Goal: Task Accomplishment & Management: Manage account settings

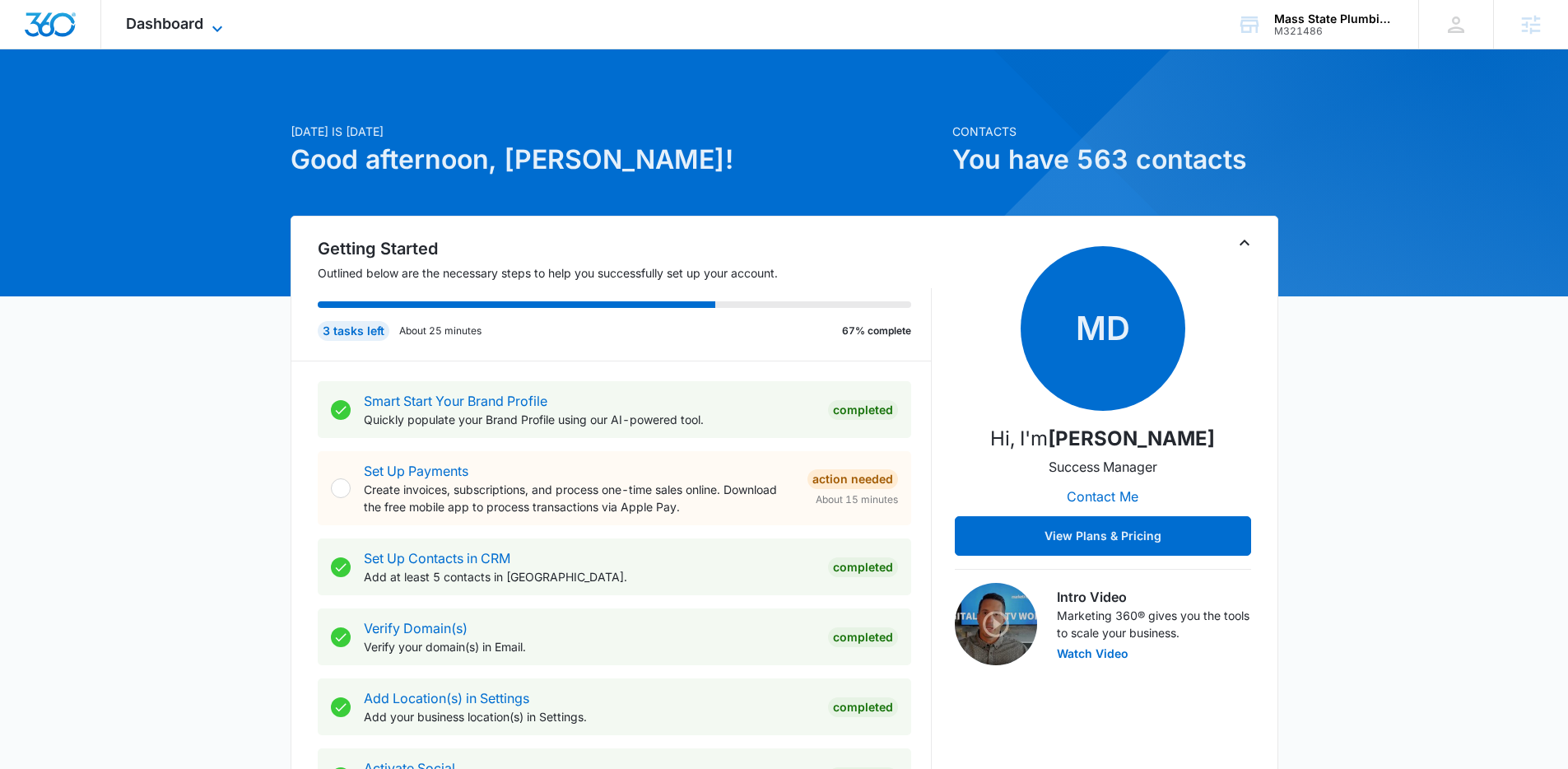
click at [187, 23] on span "Dashboard" at bounding box center [164, 23] width 77 height 17
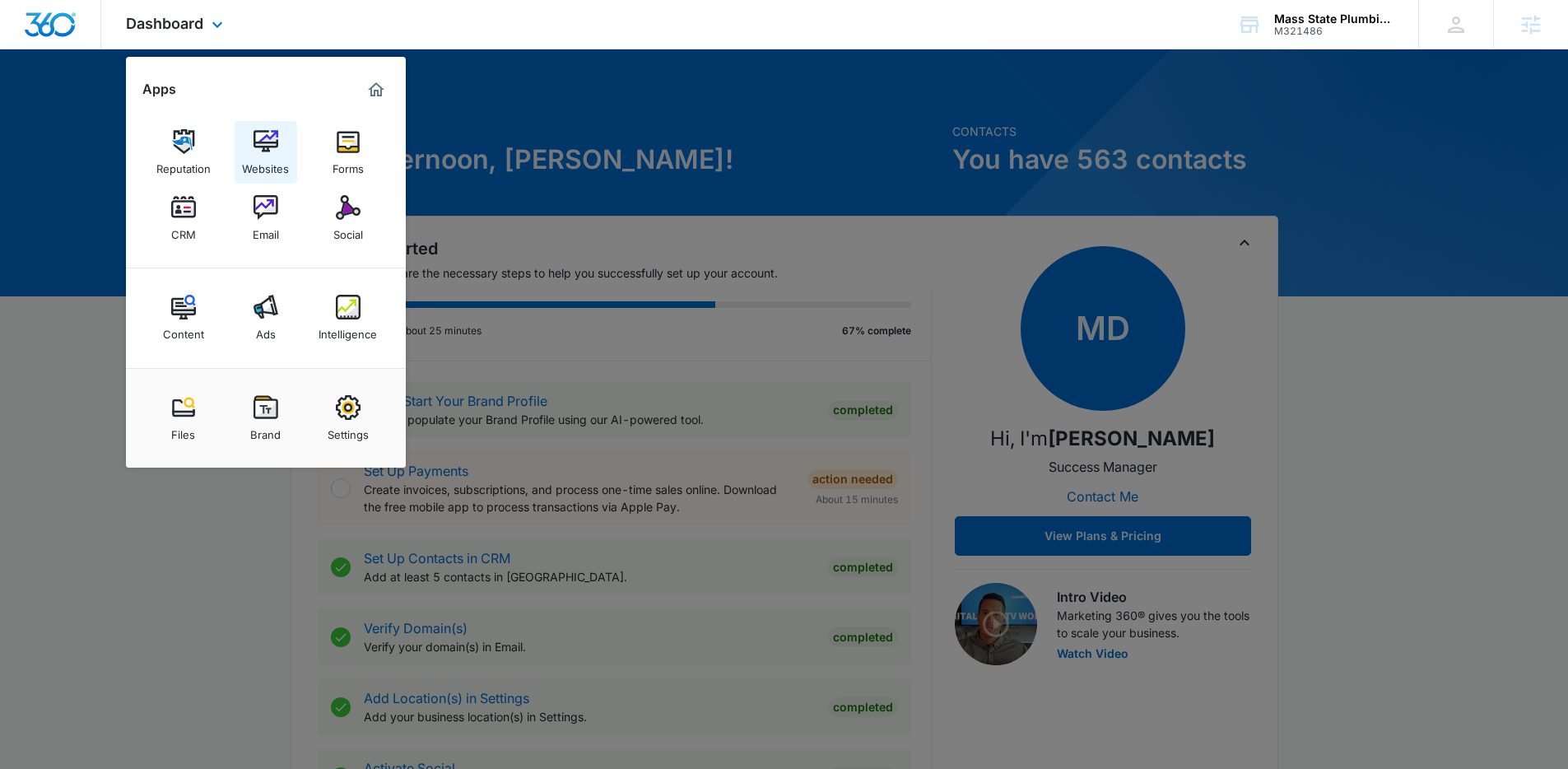
click at [254, 131] on img at bounding box center [266, 142] width 24 height 24
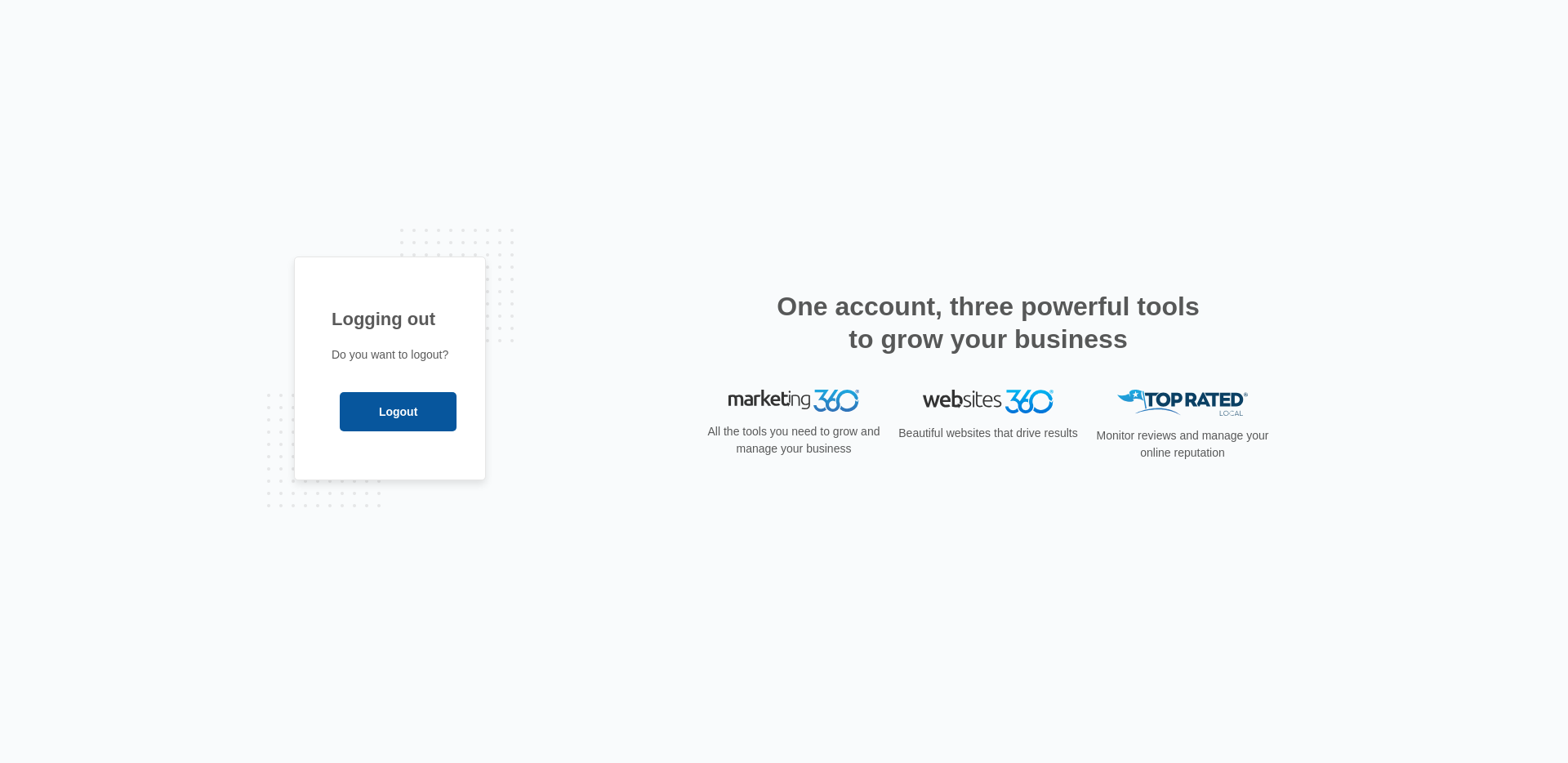
click at [377, 410] on input "Logout" at bounding box center [397, 411] width 116 height 39
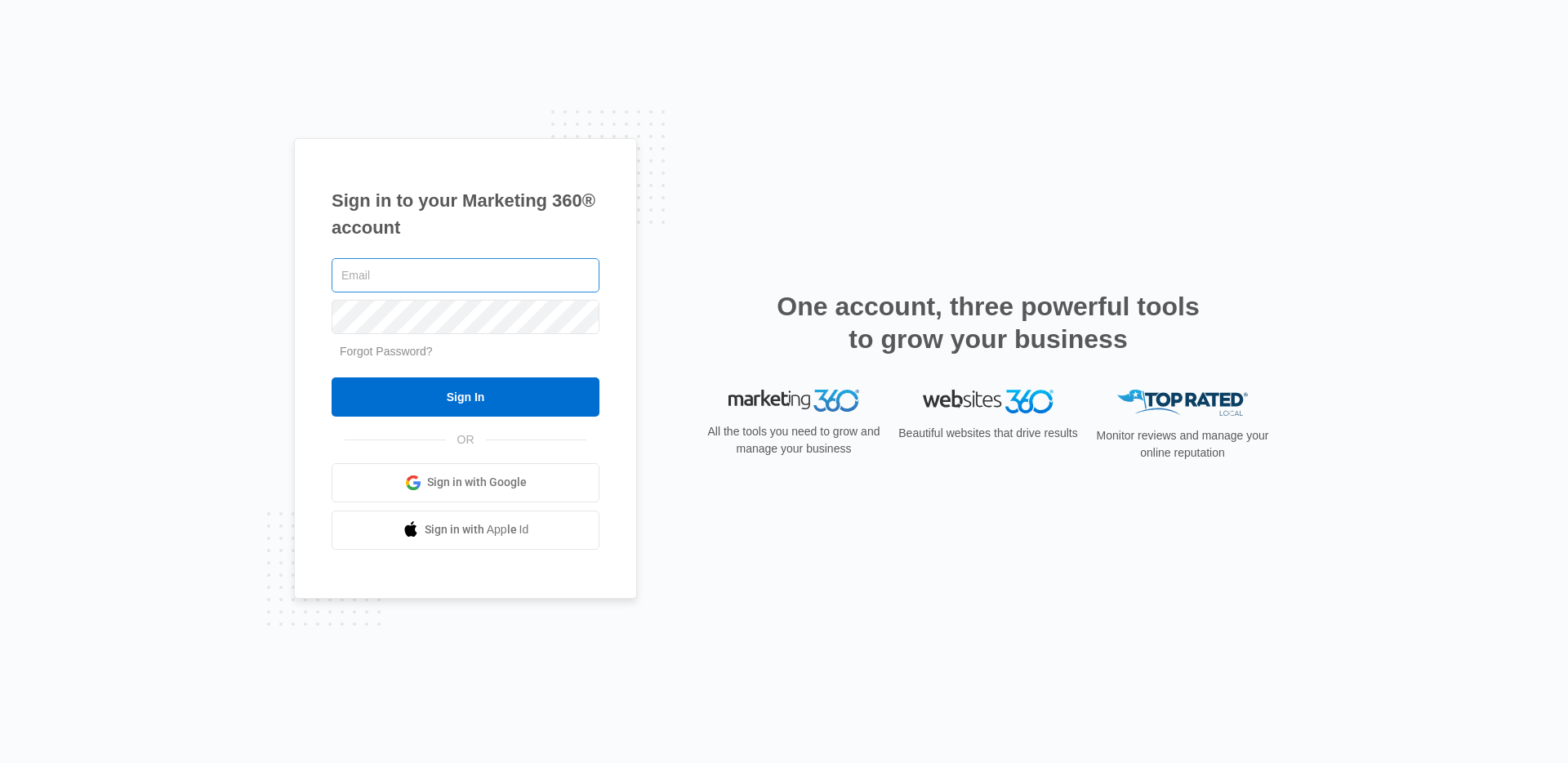
click at [390, 265] on input "text" at bounding box center [465, 275] width 268 height 34
type input "[PERSON_NAME][EMAIL_ADDRESS][PERSON_NAME][DOMAIN_NAME]"
click at [332, 378] on input "Sign In" at bounding box center [465, 397] width 268 height 39
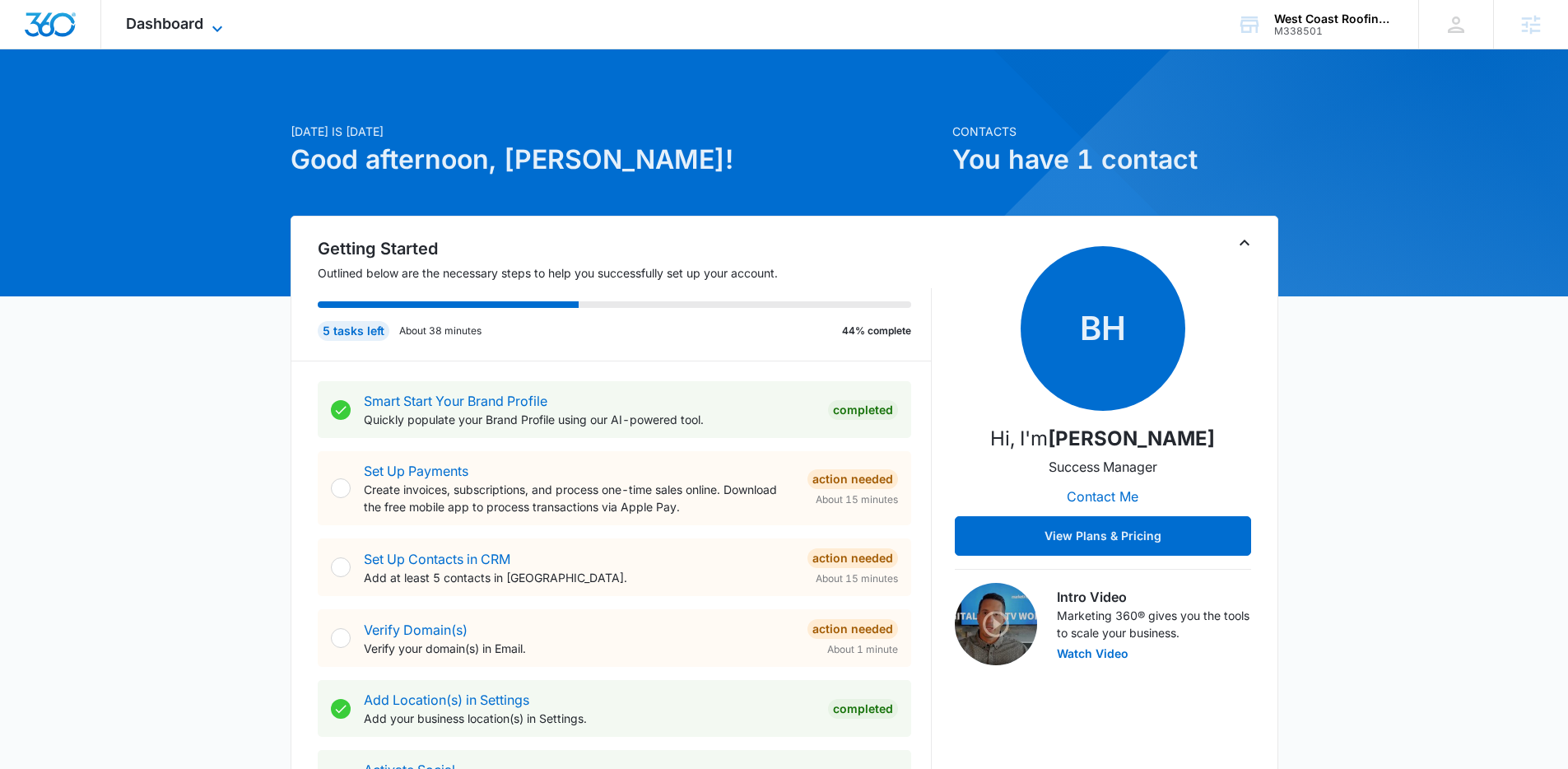
click at [195, 17] on span "Dashboard" at bounding box center [164, 23] width 77 height 17
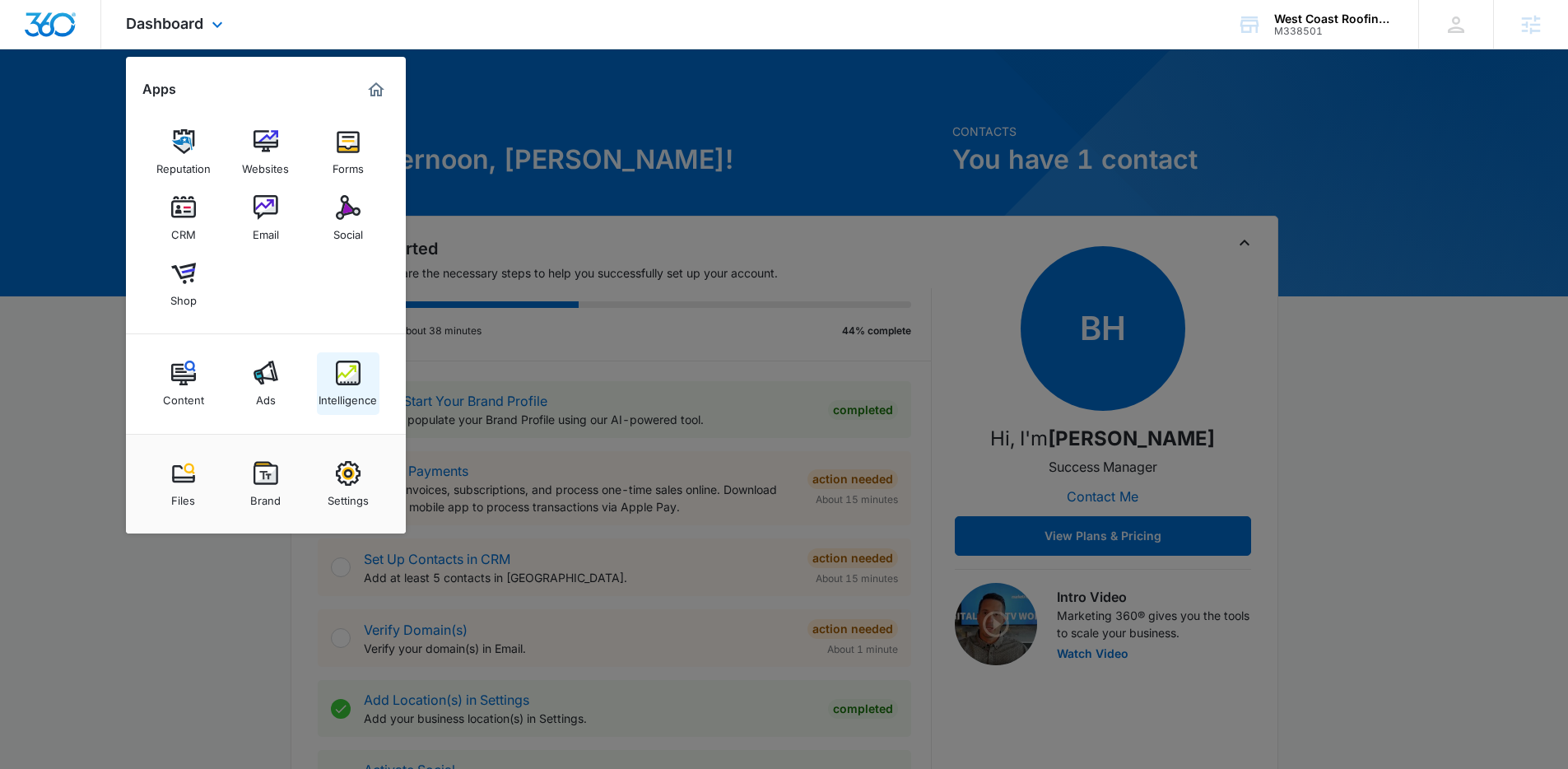
click at [342, 363] on img at bounding box center [348, 373] width 24 height 24
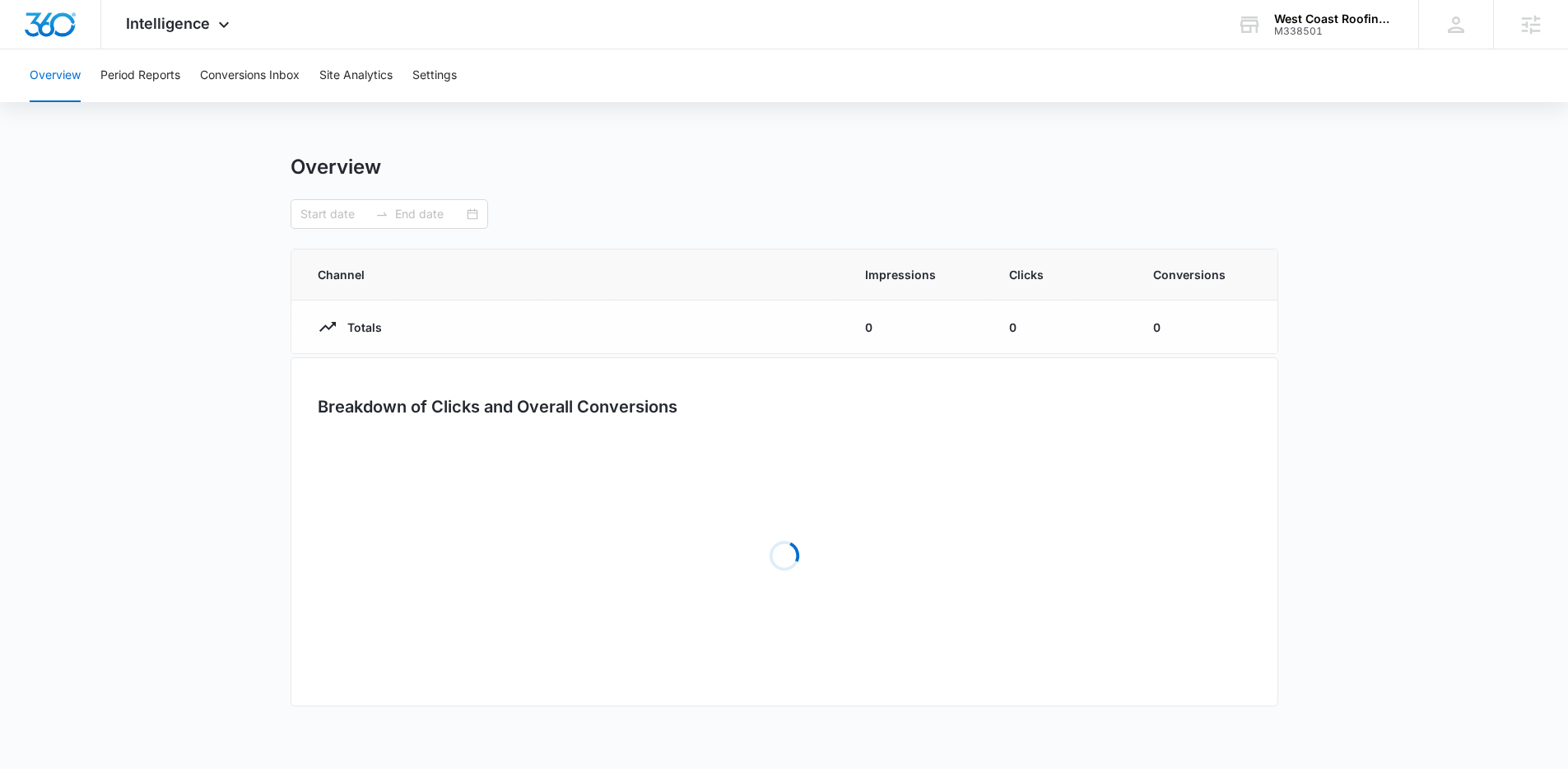
type input "[DATE]"
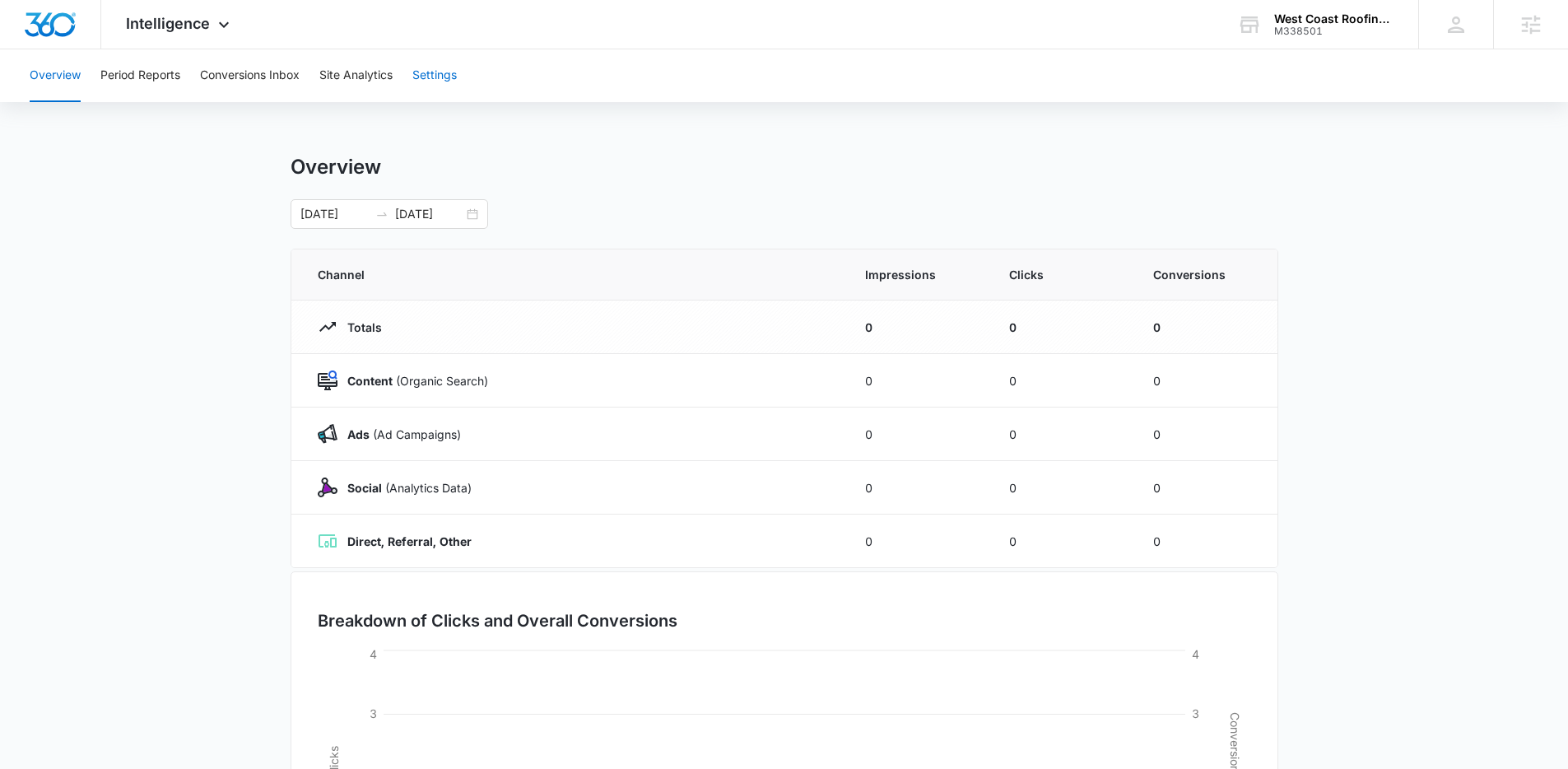
click at [454, 73] on button "Settings" at bounding box center [435, 76] width 44 height 53
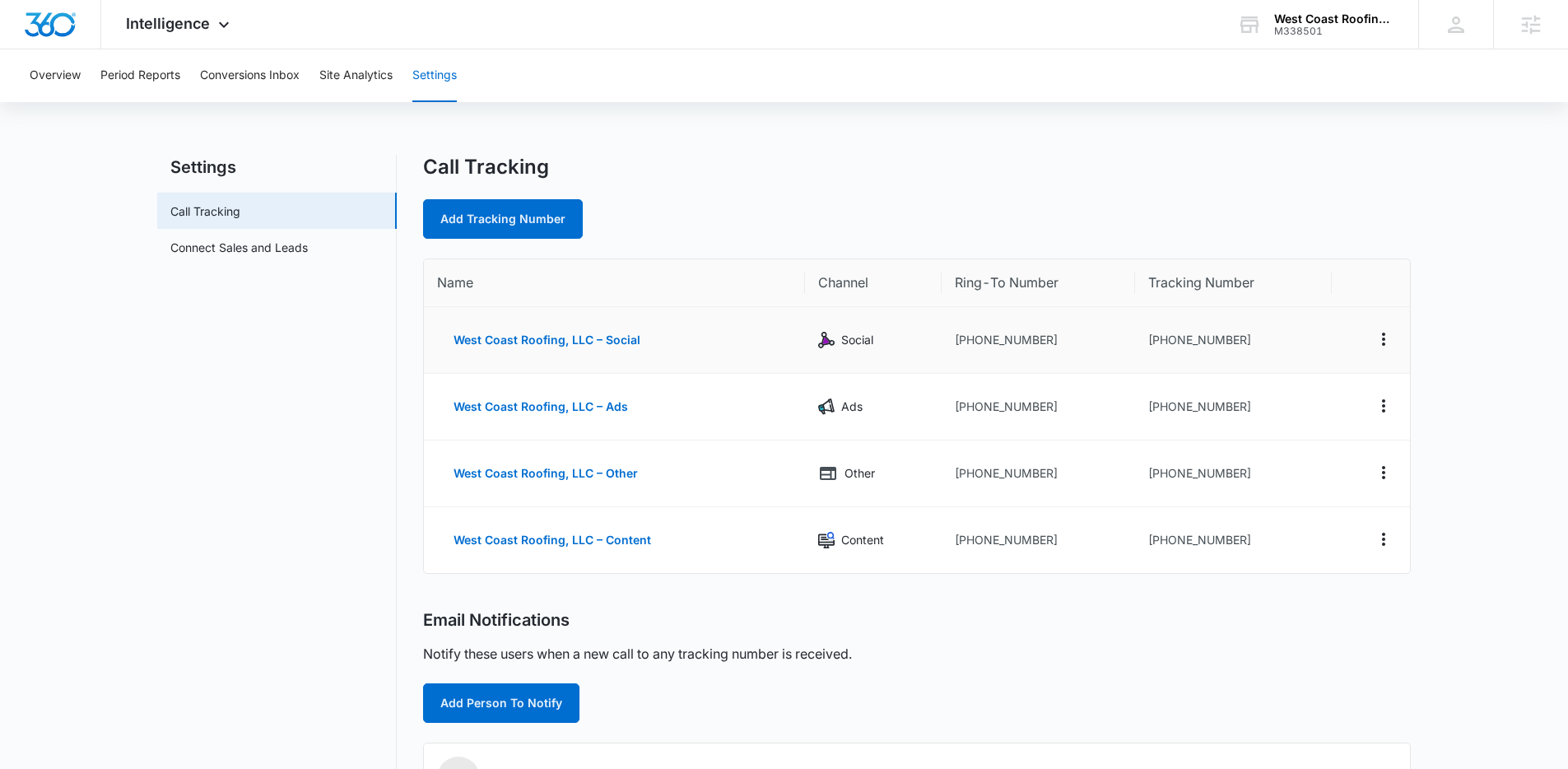
click at [1156, 337] on td "[PHONE_NUMBER]" at bounding box center [1233, 340] width 196 height 67
drag, startPoint x: 1159, startPoint y: 339, endPoint x: 1256, endPoint y: 336, distance: 97.0
click at [1256, 336] on td "[PHONE_NUMBER]" at bounding box center [1233, 340] width 196 height 67
copy td "5202005372"
click at [1184, 348] on td "[PHONE_NUMBER]" at bounding box center [1233, 340] width 196 height 67
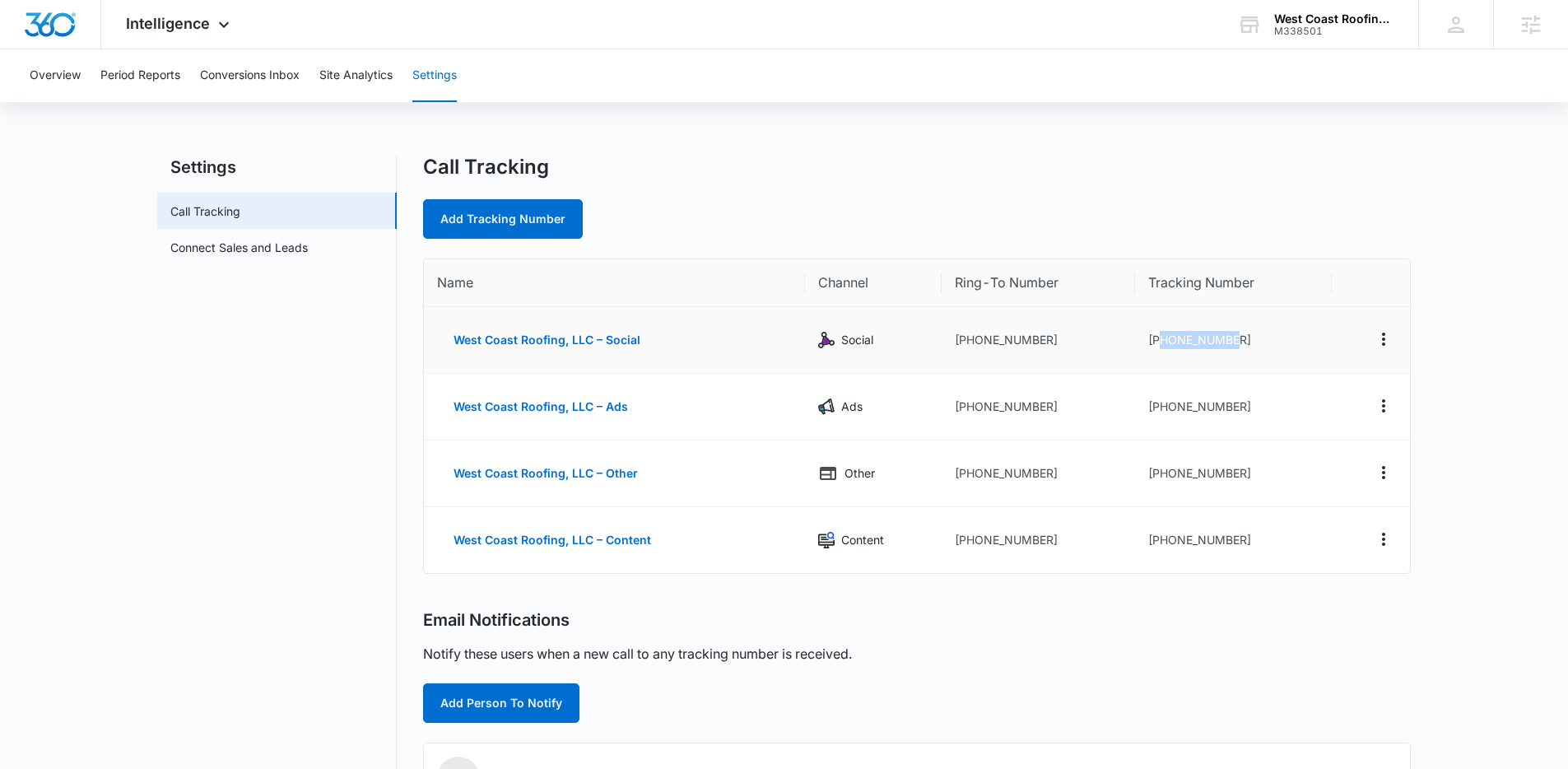
drag, startPoint x: 1163, startPoint y: 341, endPoint x: 1252, endPoint y: 344, distance: 89.1
click at [1252, 344] on td "[PHONE_NUMBER]" at bounding box center [1233, 340] width 196 height 67
copy td "5202005372"
